Goal: Check status: Check status

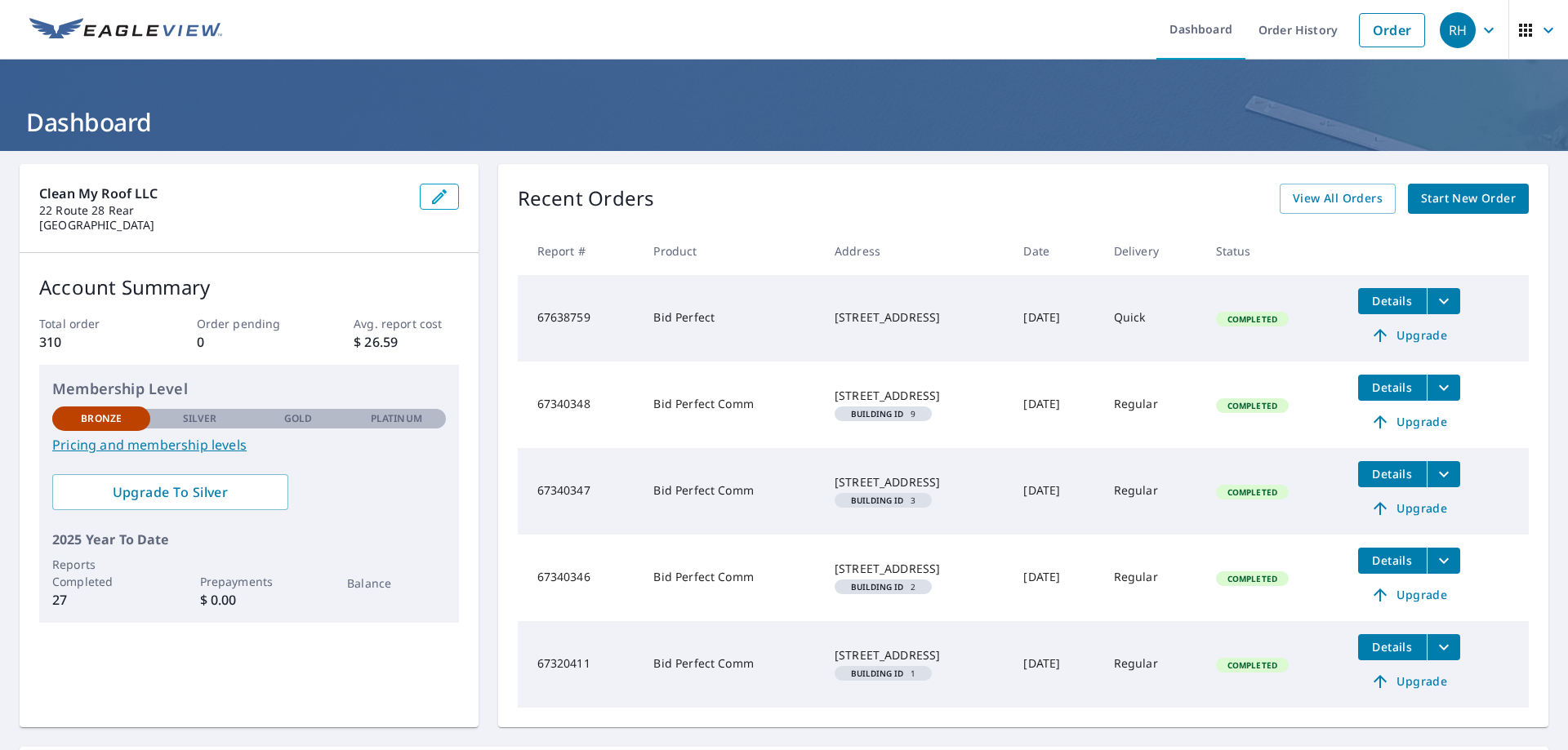
click at [1479, 33] on icon "button" at bounding box center [1488, 30] width 19 height 19
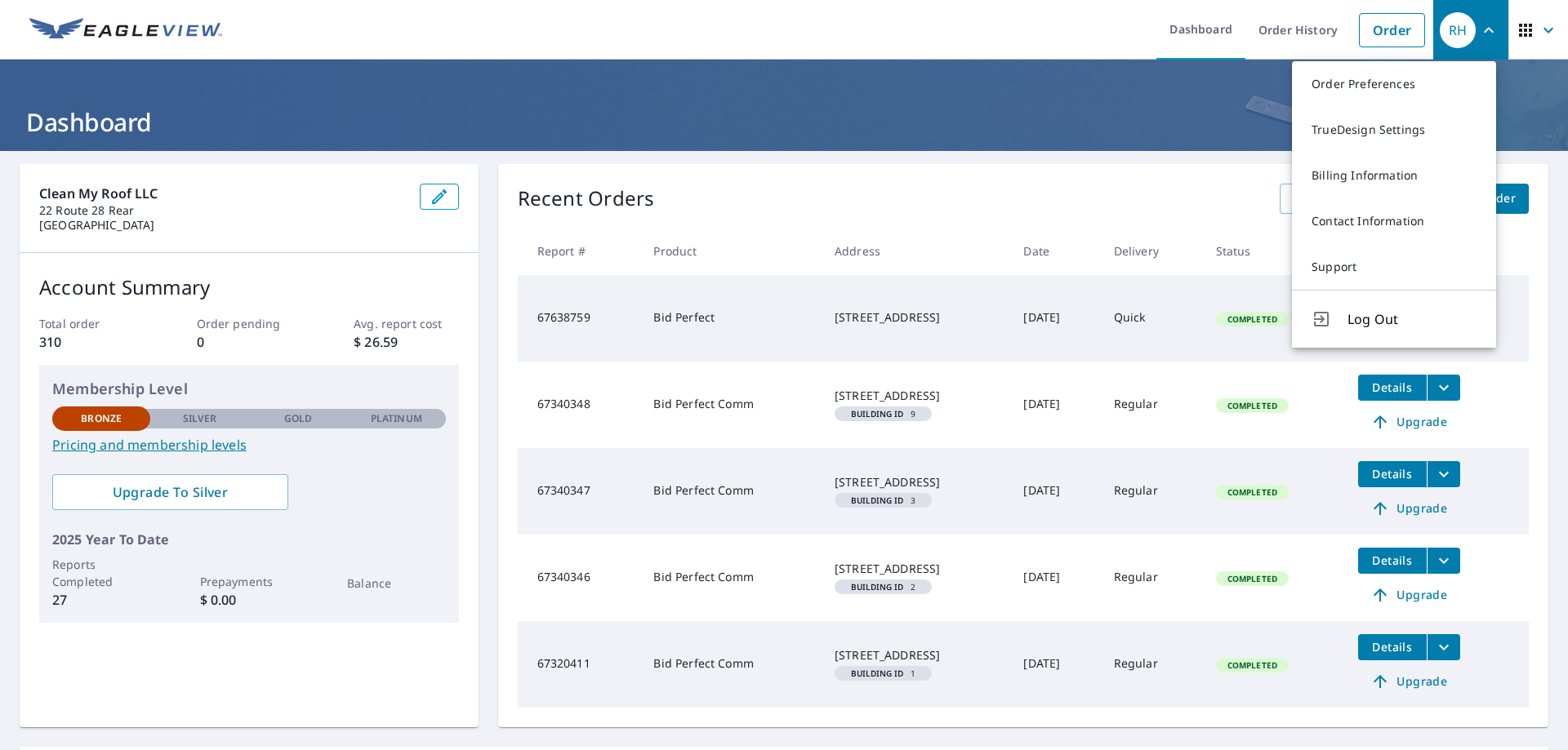
click at [1151, 199] on div "Recent Orders View All Orders Start New Order" at bounding box center [1023, 199] width 1011 height 31
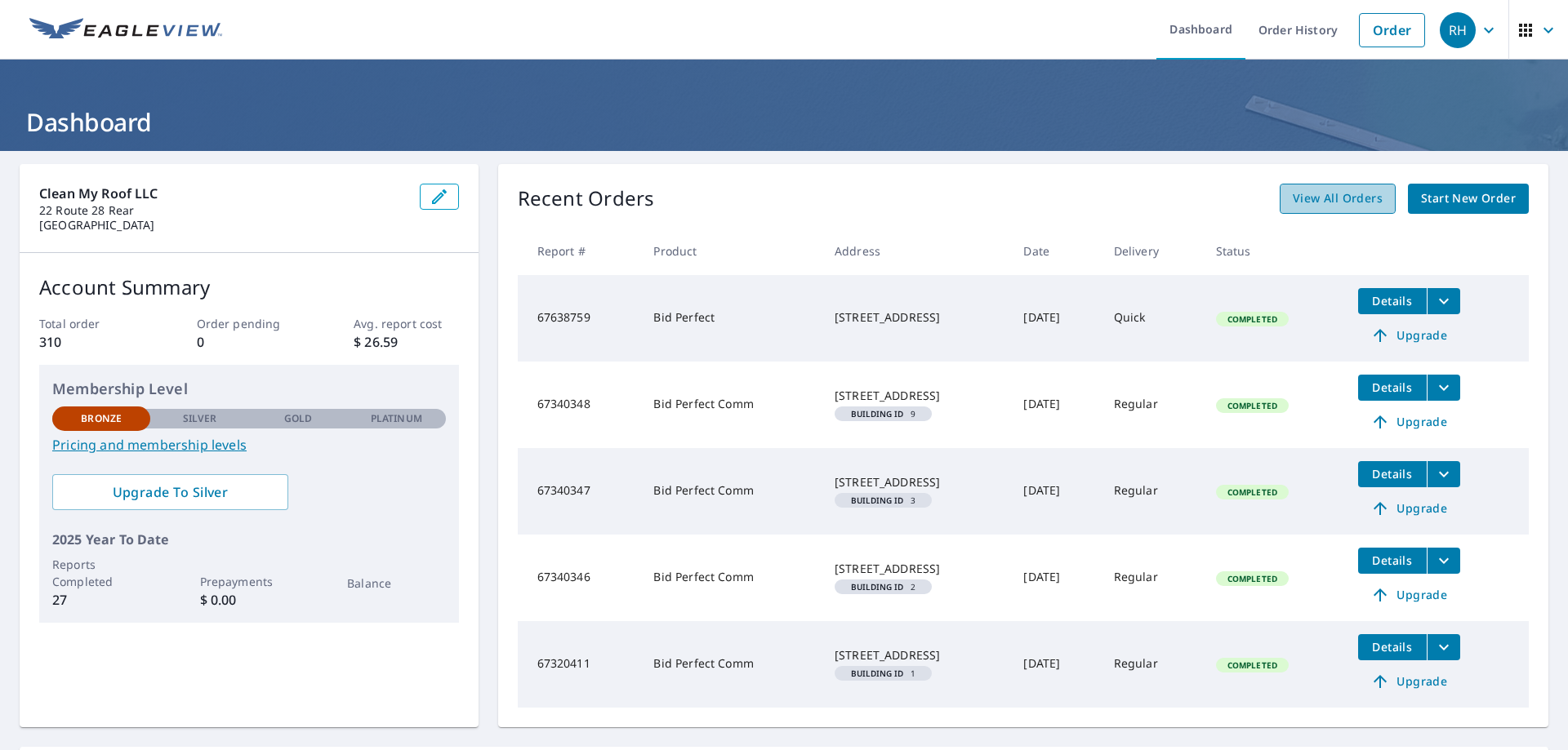
click at [1325, 200] on span "View All Orders" at bounding box center [1338, 198] width 90 height 20
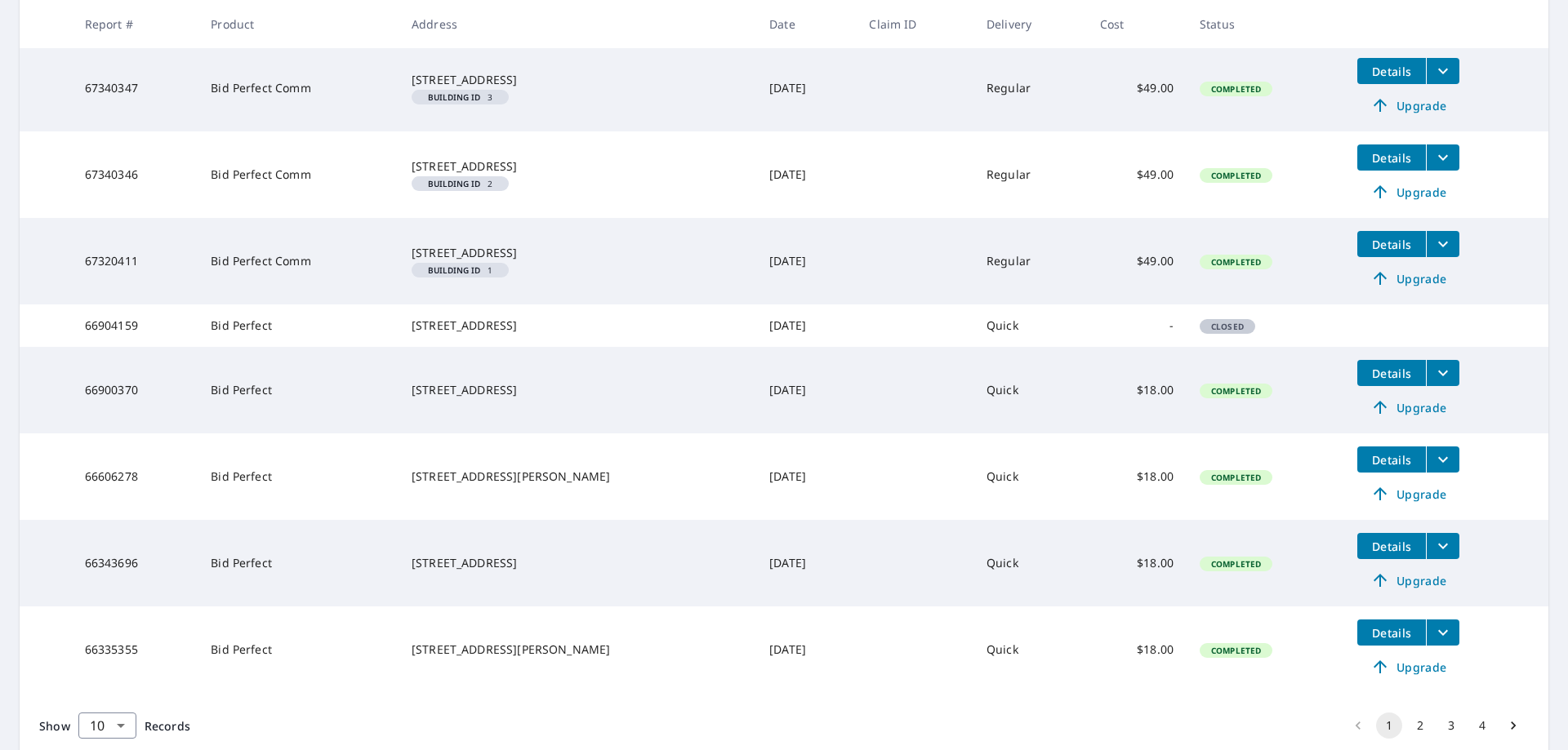
scroll to position [569, 0]
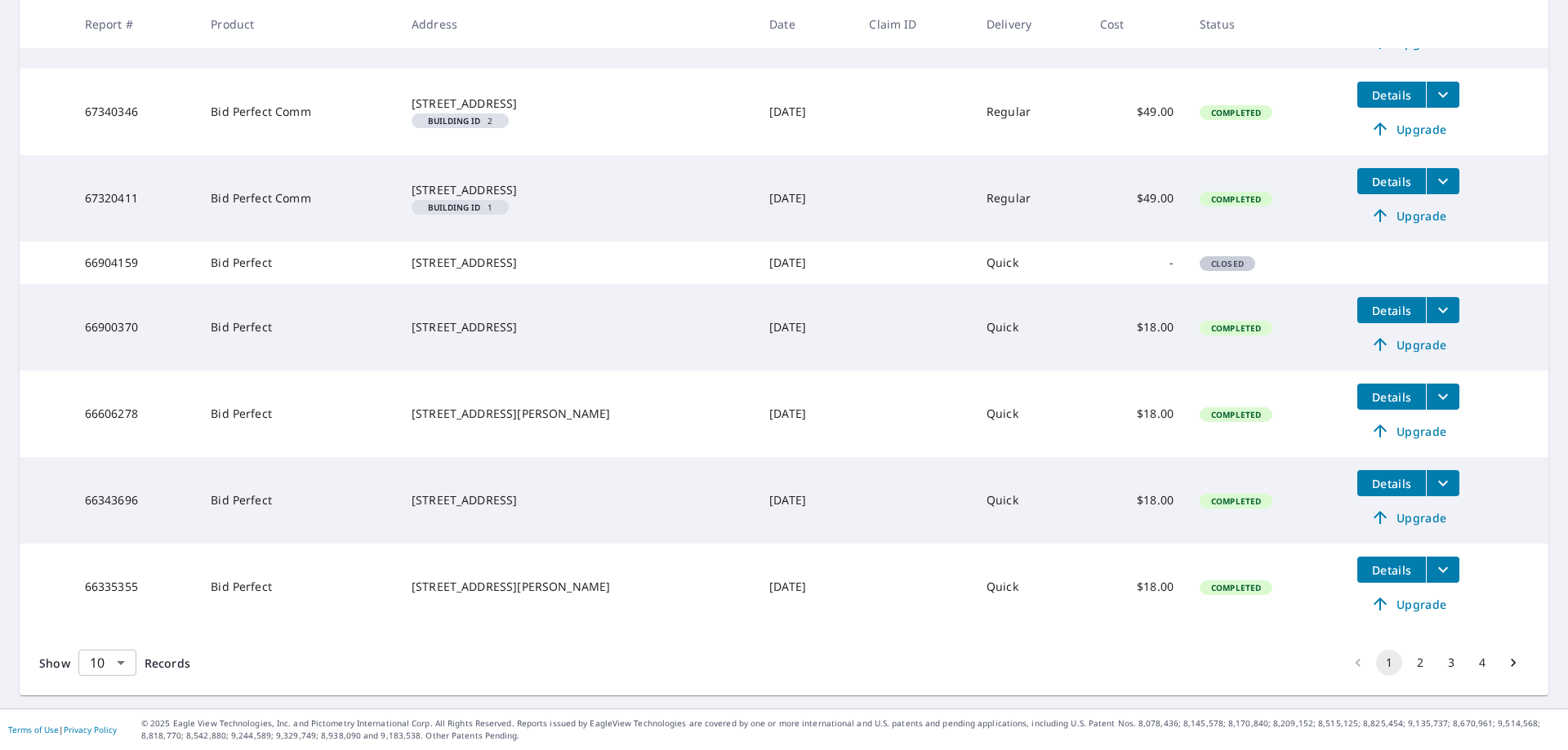
click at [124, 667] on body "RH RH Dashboard Order History Order RH Dashboard / Order History Order History …" at bounding box center [784, 375] width 1568 height 750
click at [101, 721] on li "100" at bounding box center [106, 716] width 58 height 30
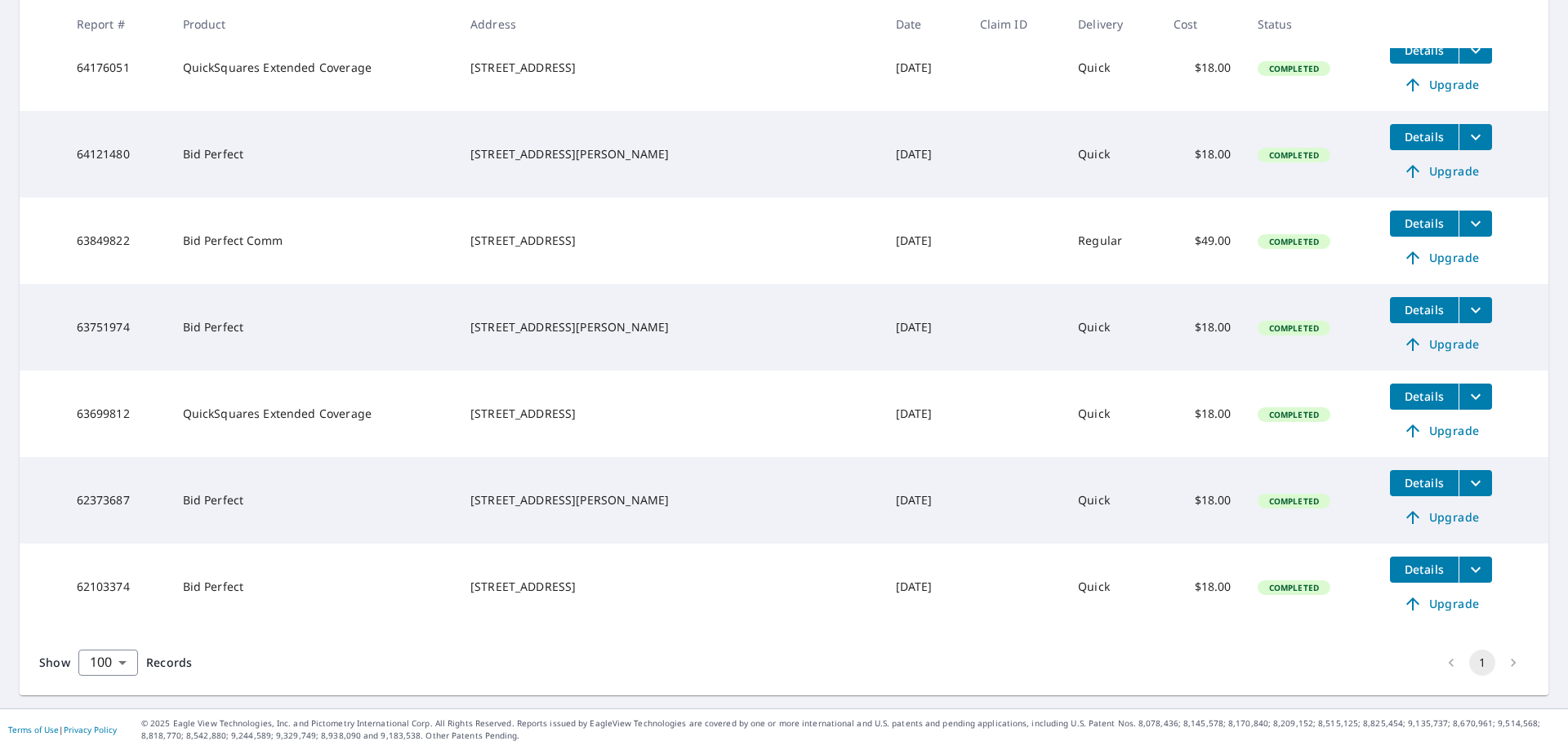
scroll to position [2389, 0]
click at [1497, 661] on li "pagination navigation" at bounding box center [1512, 662] width 31 height 26
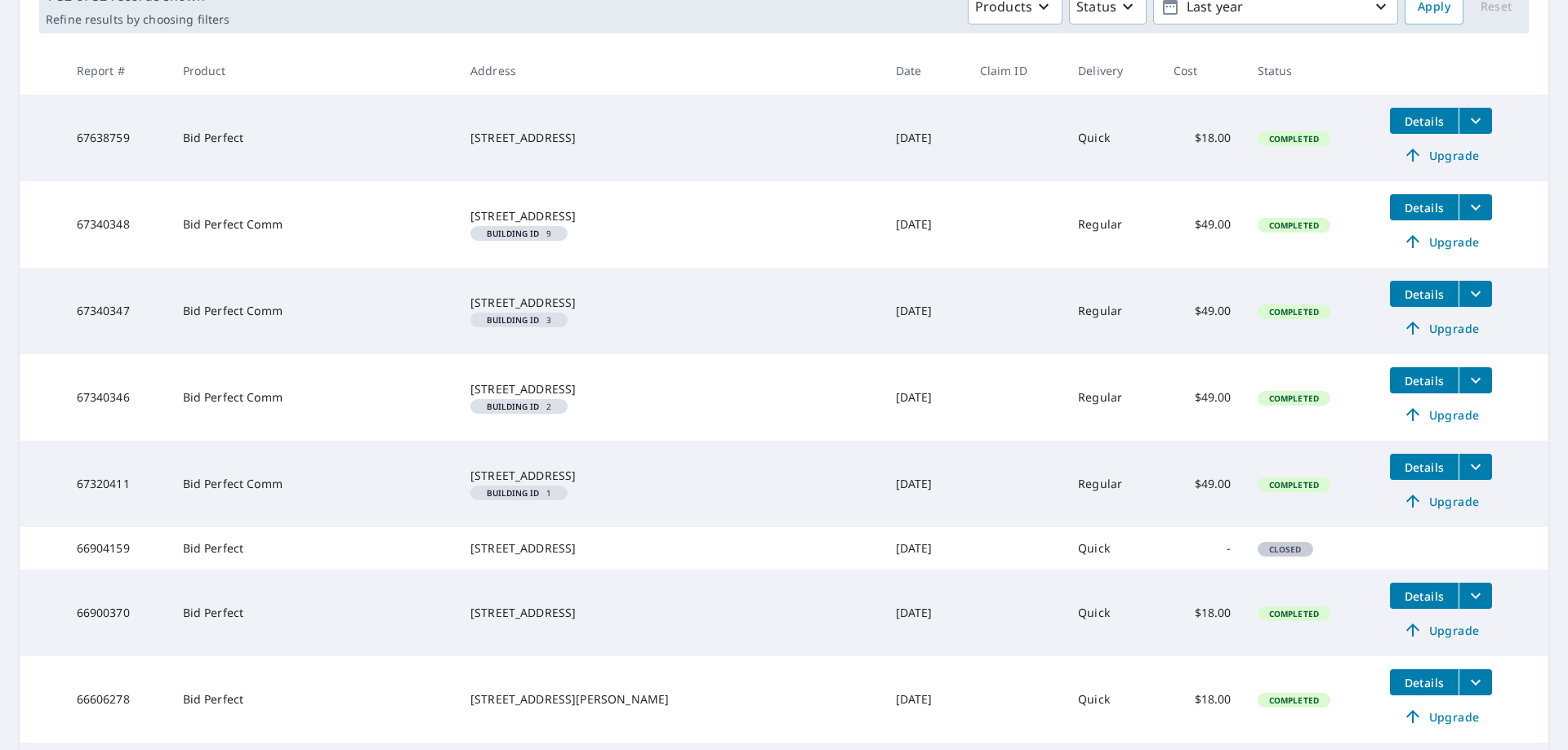
scroll to position [0, 0]
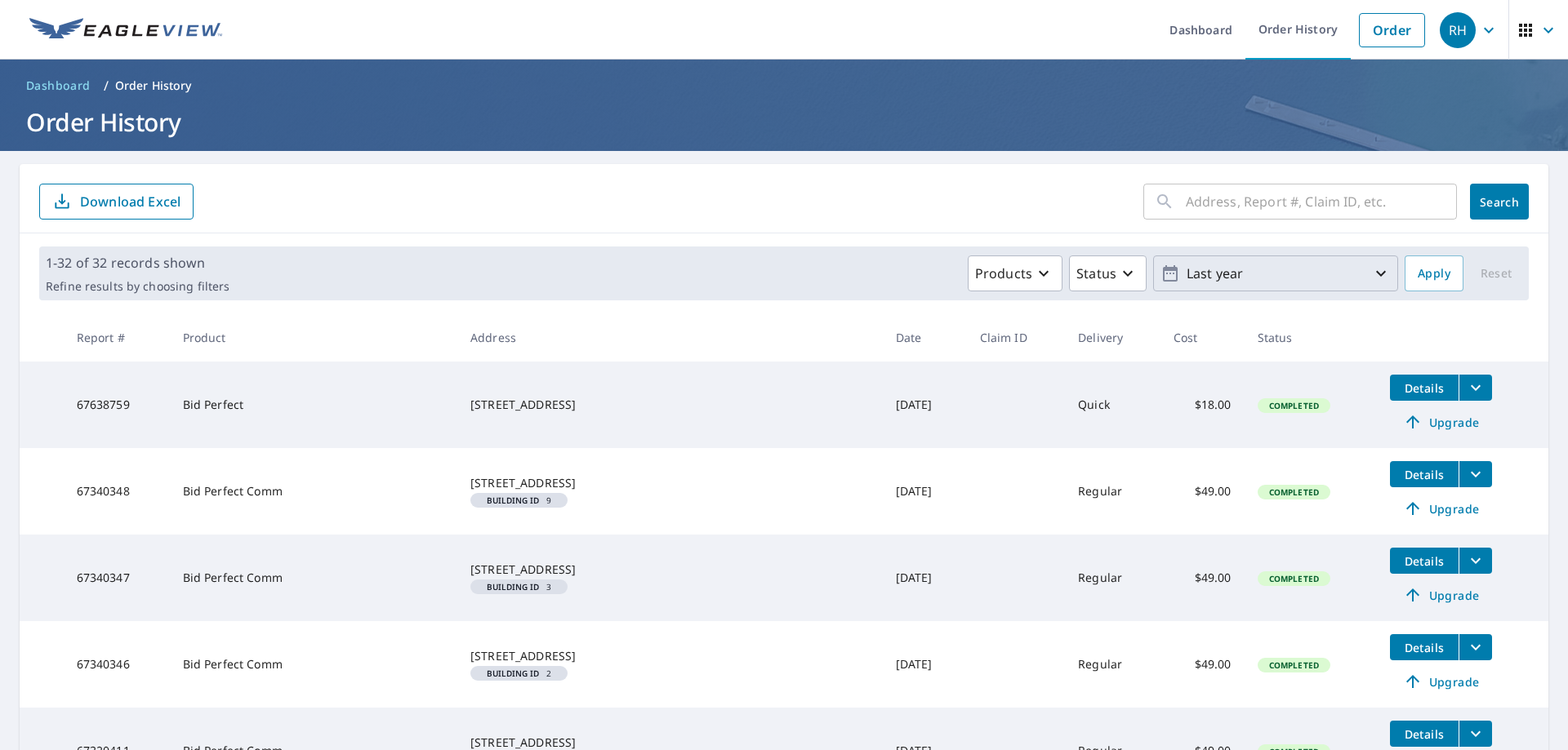
click at [1371, 278] on icon "button" at bounding box center [1380, 273] width 19 height 19
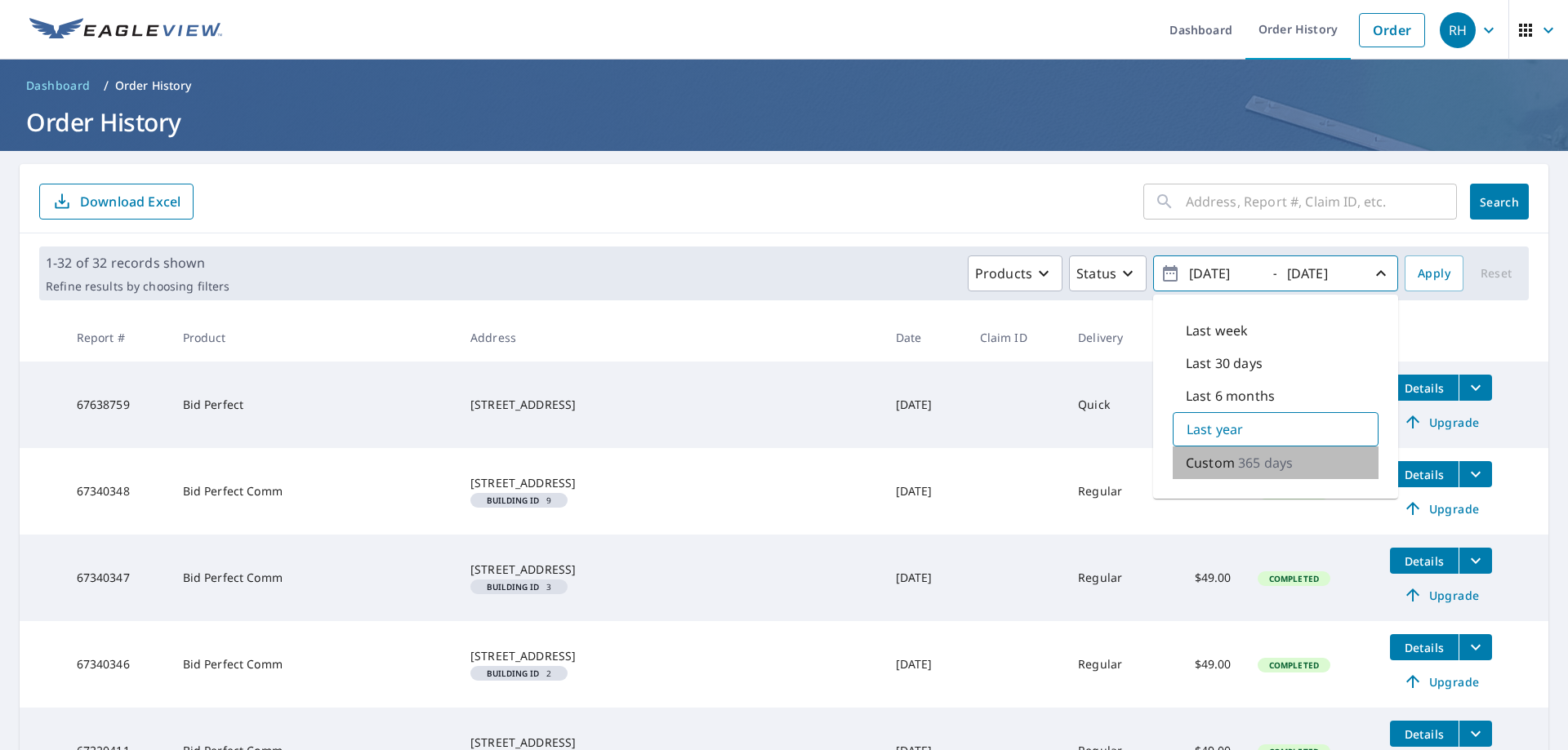
click at [1243, 465] on p "365 days" at bounding box center [1265, 463] width 55 height 19
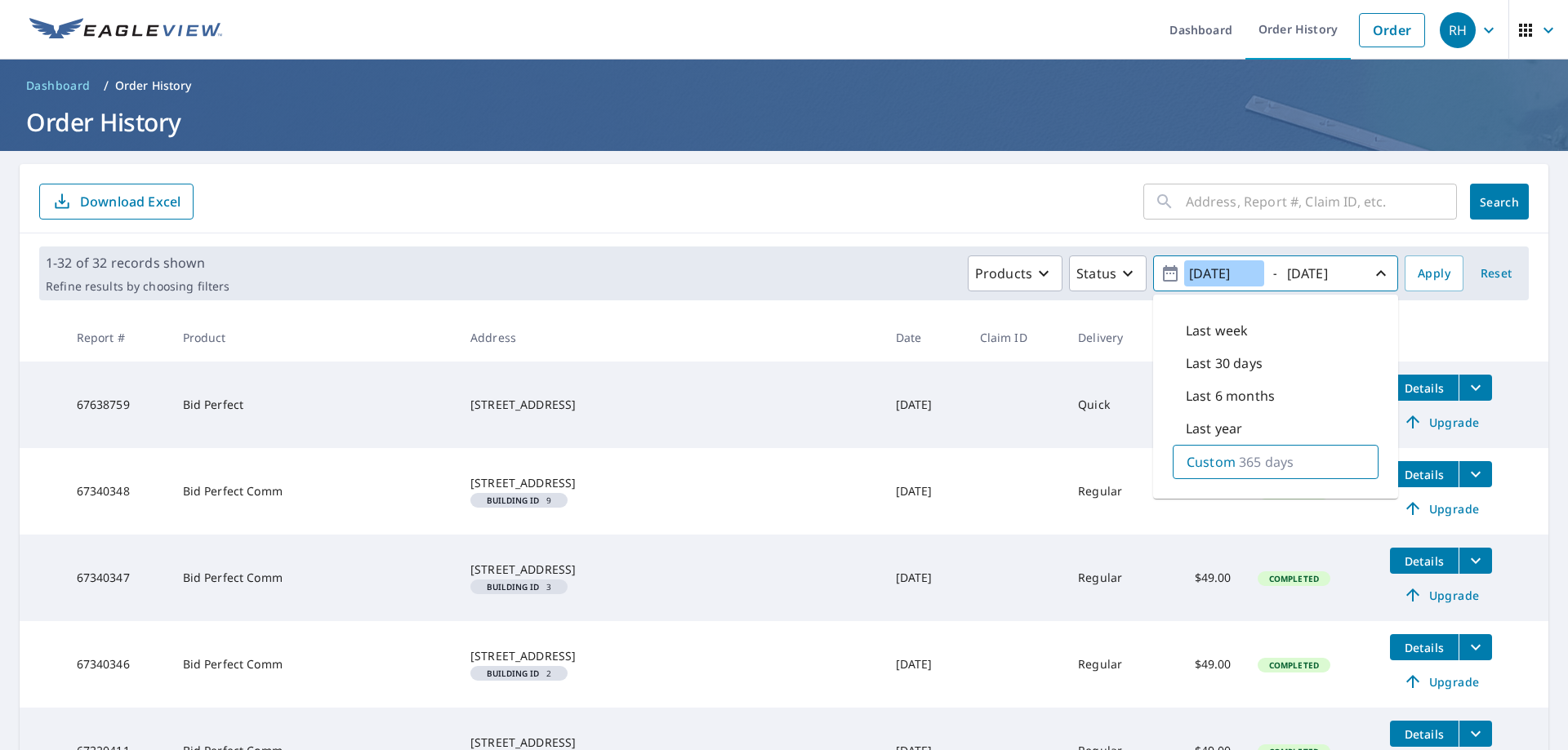
click at [1209, 267] on input "[DATE]" at bounding box center [1223, 273] width 80 height 26
type input "[DATE]"
click at [1300, 273] on input "[DATE]" at bounding box center [1322, 273] width 80 height 26
click at [1304, 272] on input "[DATE]" at bounding box center [1322, 273] width 80 height 26
click at [1344, 279] on input "[DATE]" at bounding box center [1322, 273] width 80 height 26
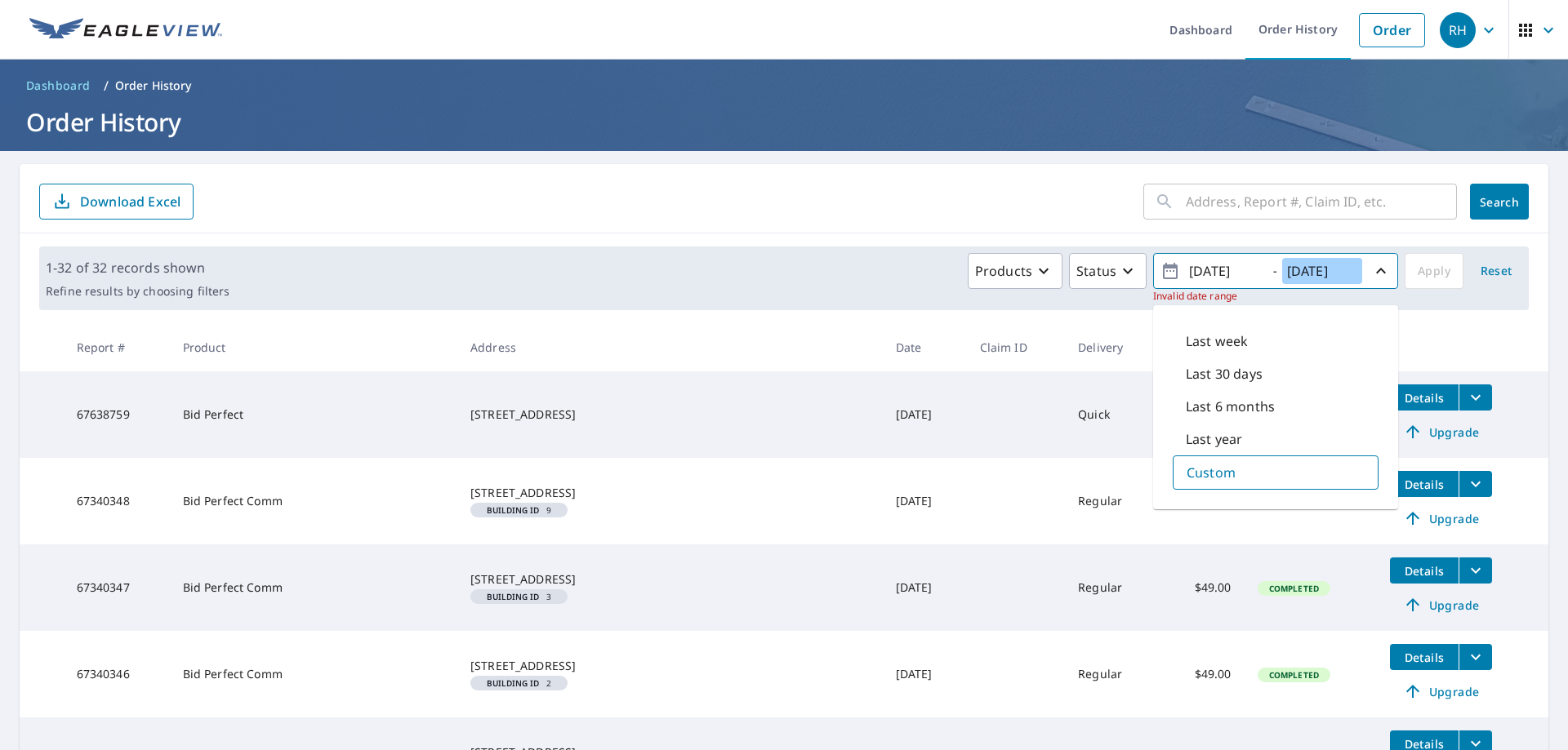
type input "[DATE]"
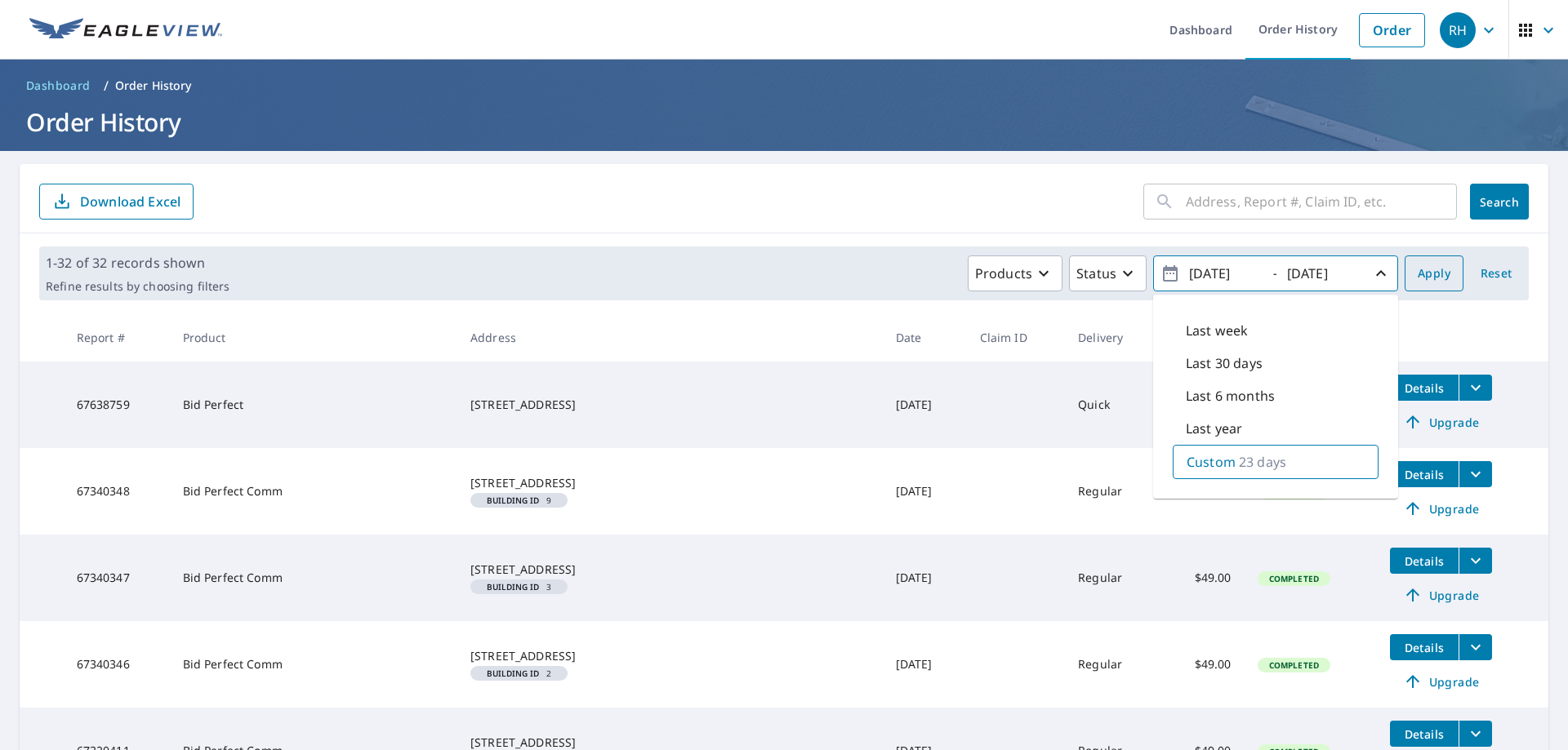
click at [1441, 288] on button "Apply" at bounding box center [1433, 273] width 58 height 35
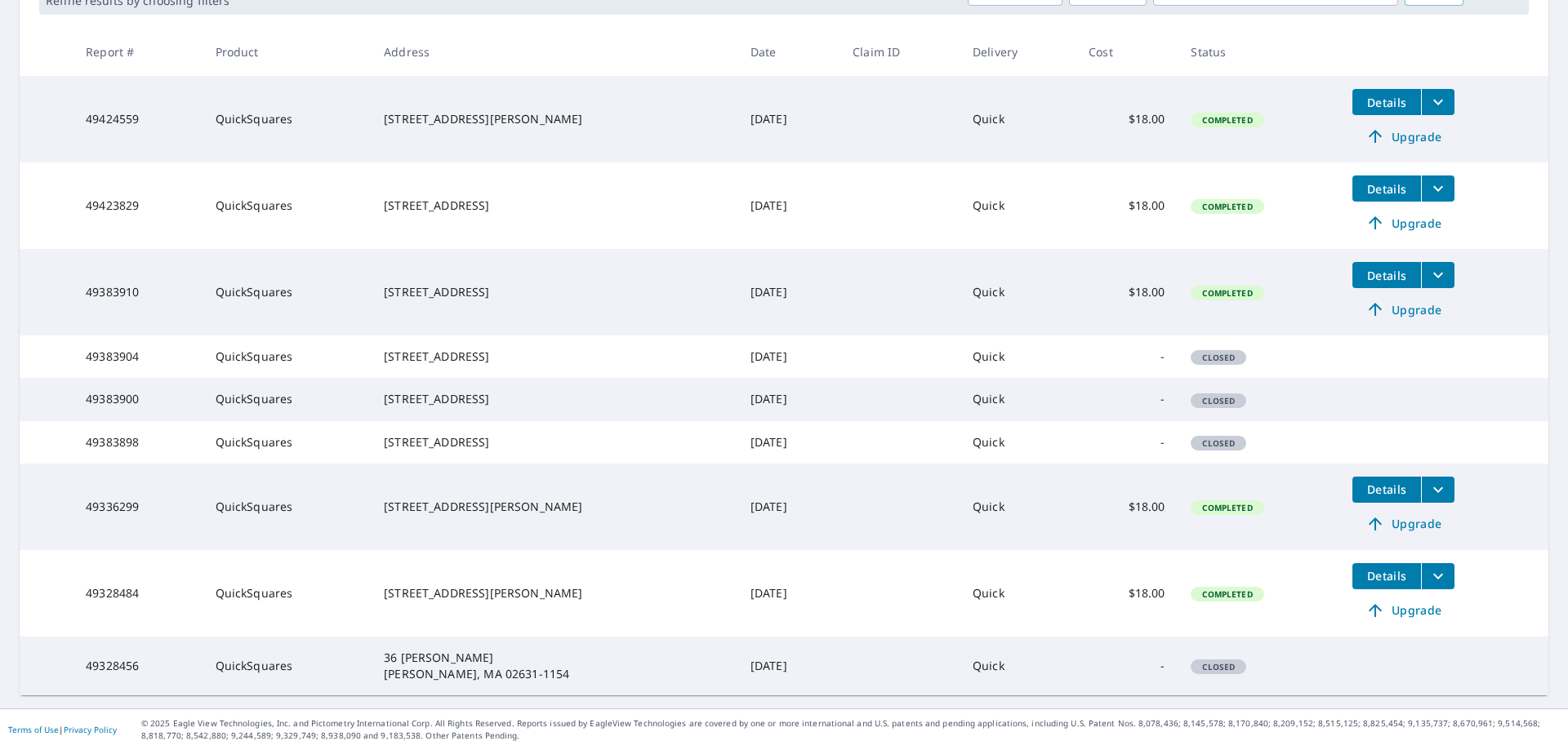
scroll to position [333, 0]
click at [1431, 580] on icon "filesDropdownBtn-49328484" at bounding box center [1438, 576] width 19 height 19
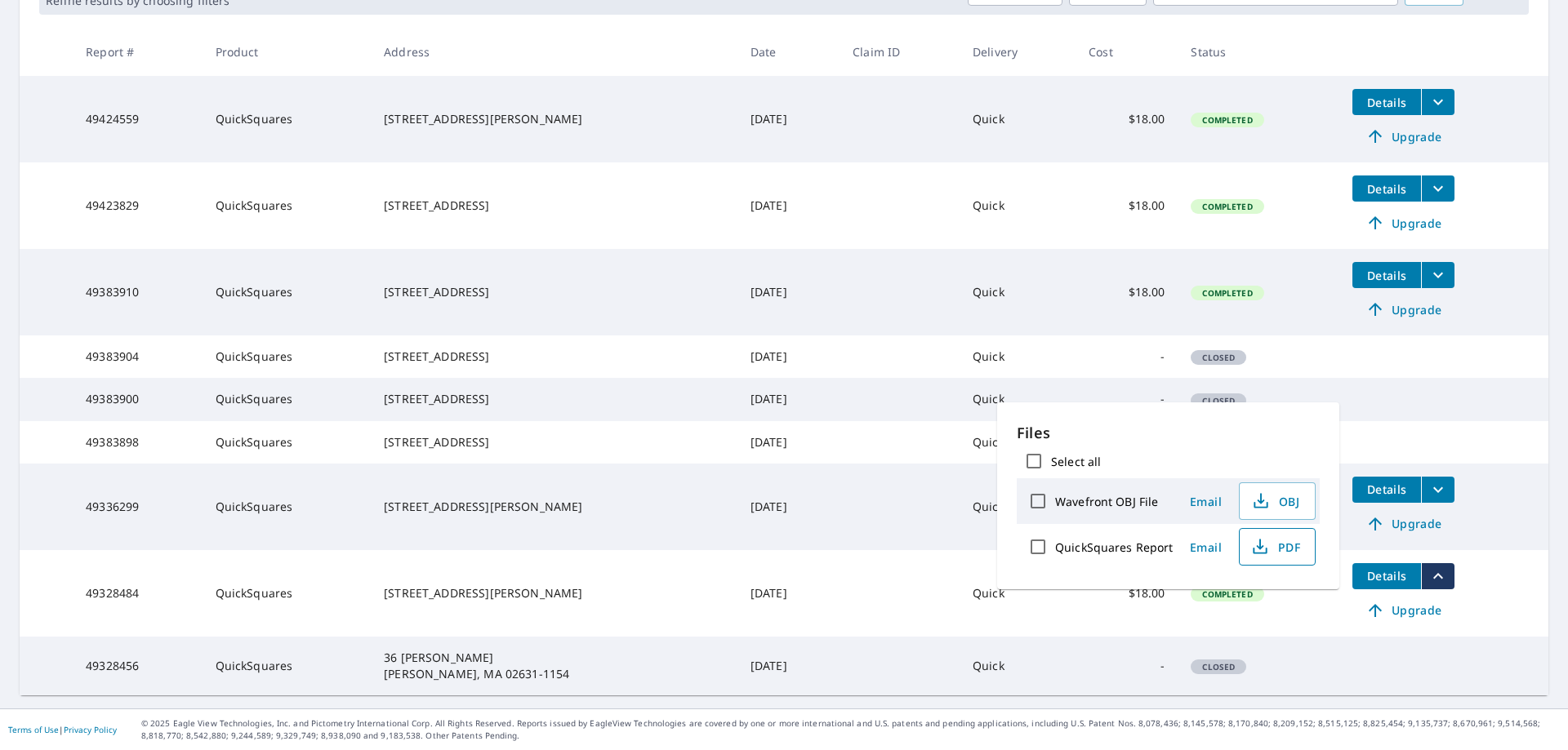
click at [1250, 545] on icon "button" at bounding box center [1259, 547] width 19 height 19
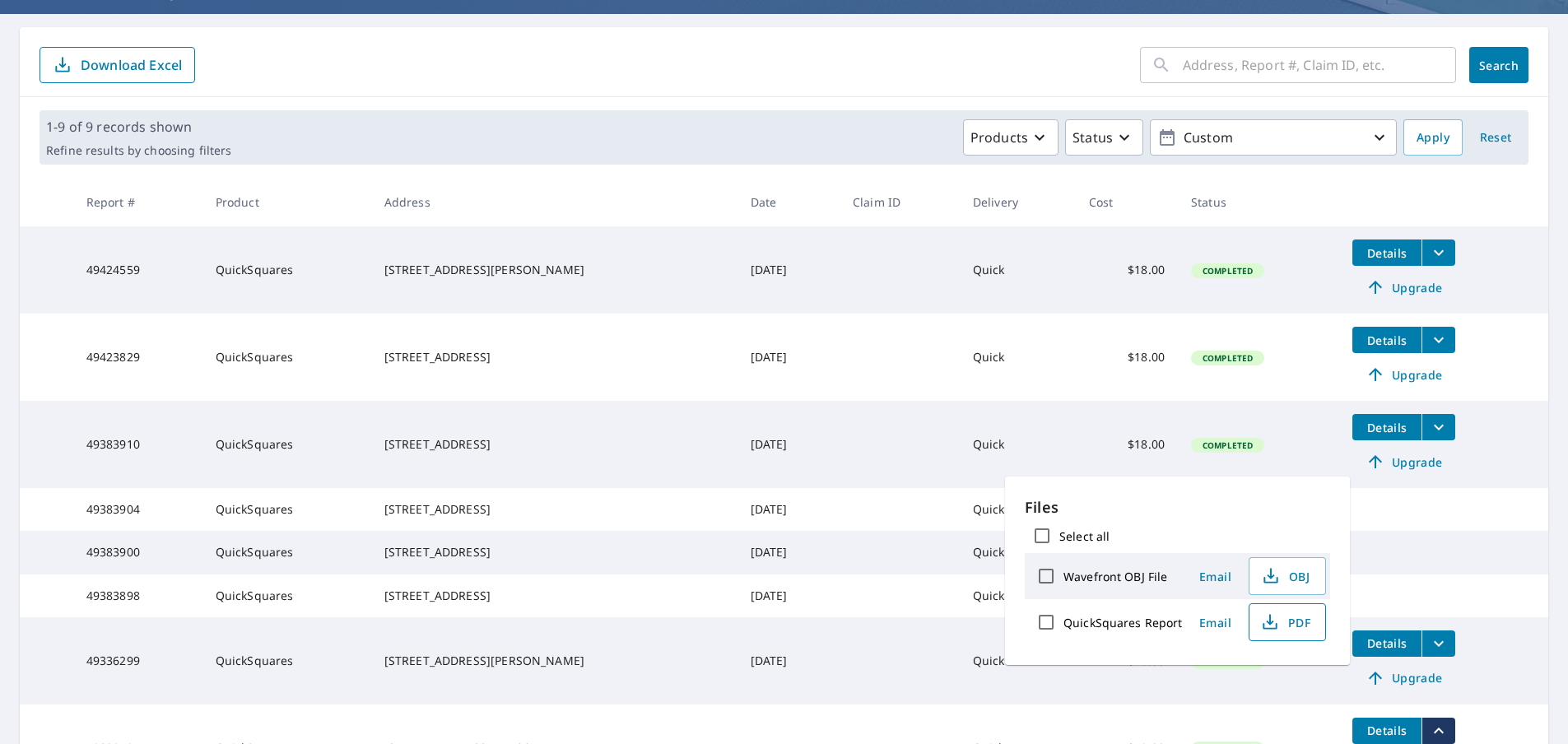
scroll to position [0, 0]
